Goal: Entertainment & Leisure: Consume media (video, audio)

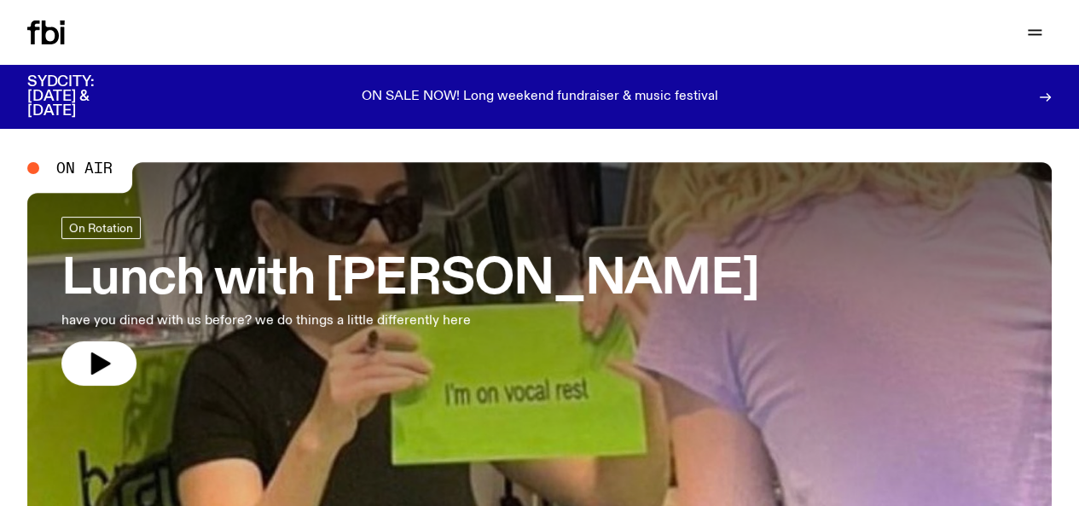
click at [0, 0] on link "Schedule" at bounding box center [0, 0] width 0 height 0
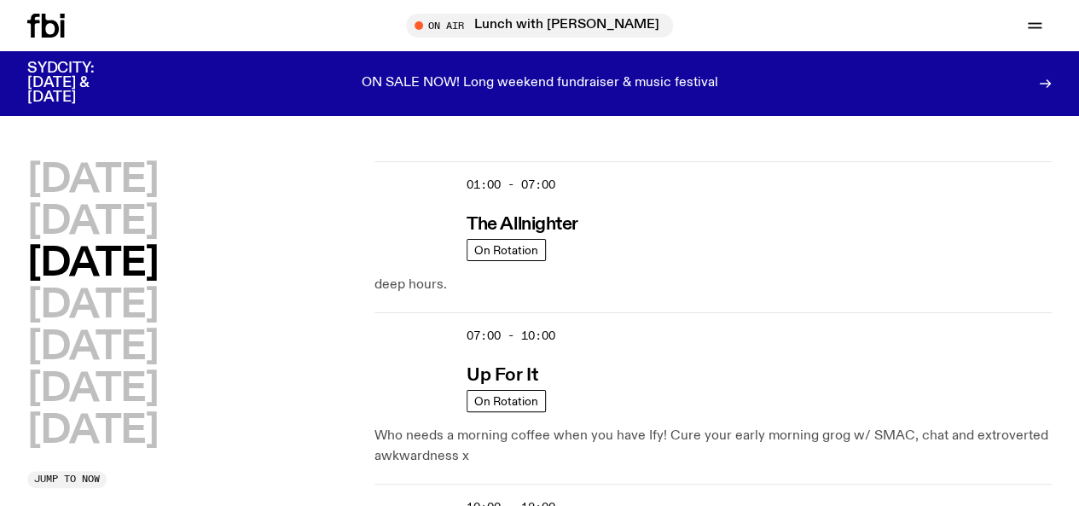
scroll to position [92, 0]
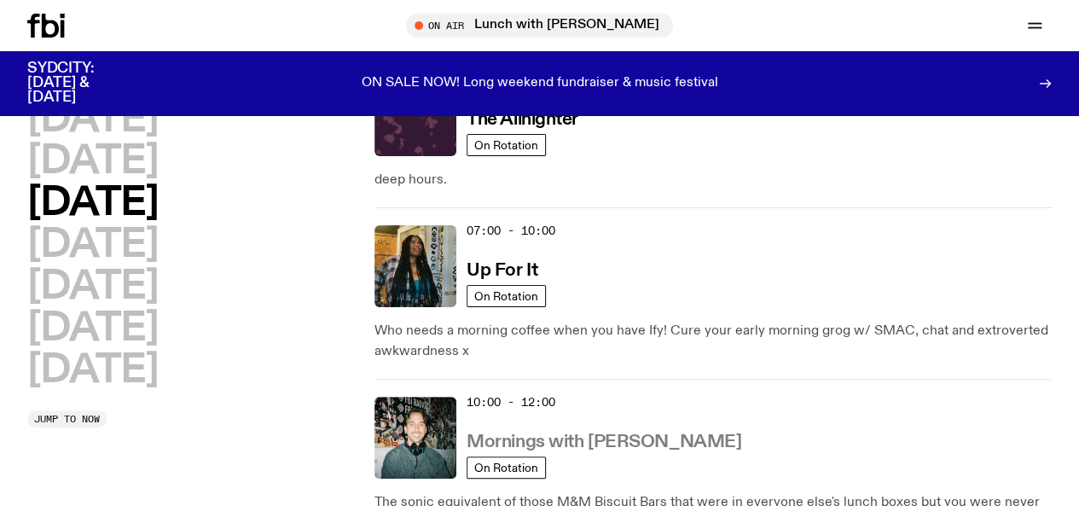
click at [511, 433] on h3 "Mornings with [PERSON_NAME]" at bounding box center [603, 442] width 275 height 18
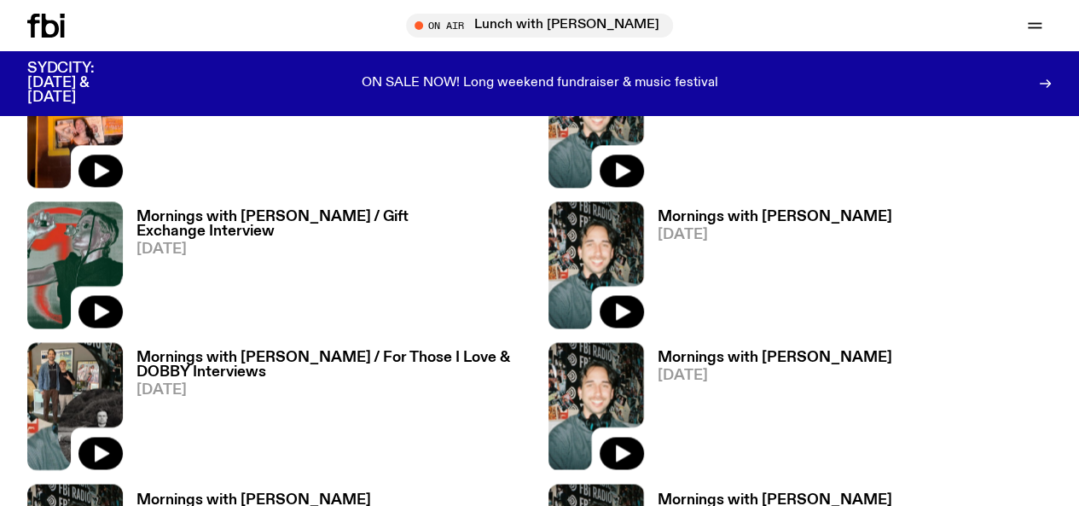
scroll to position [681, 0]
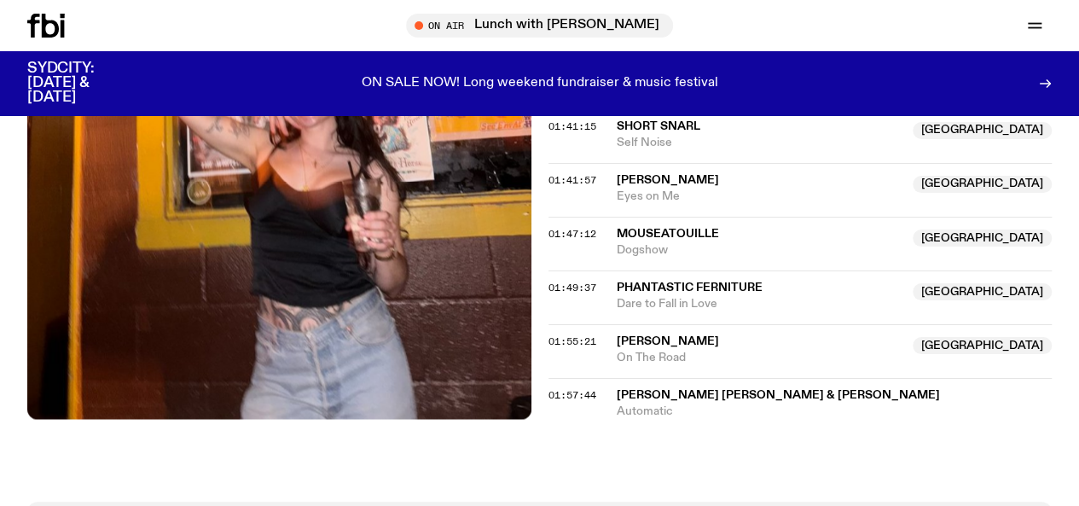
scroll to position [1924, 0]
